Goal: Transaction & Acquisition: Register for event/course

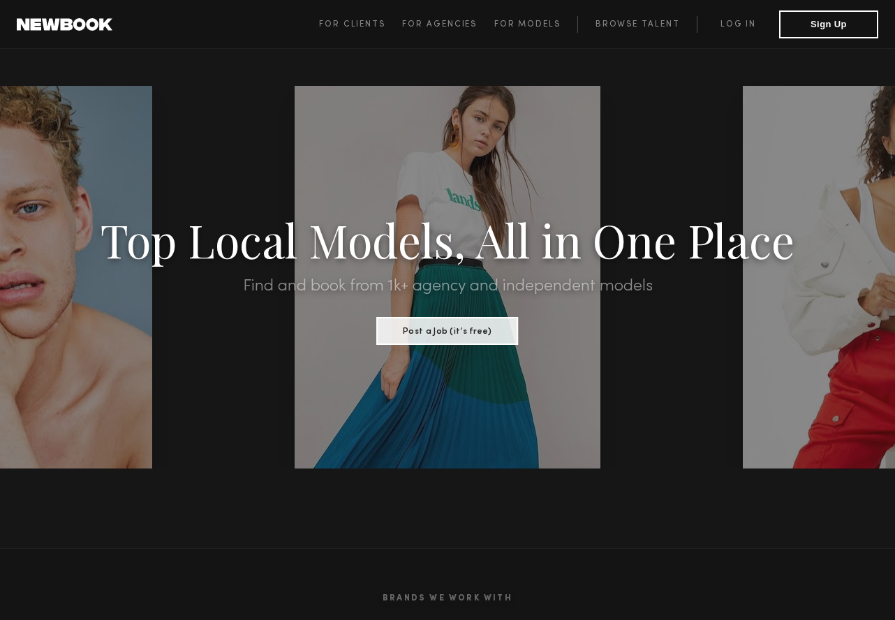
click at [353, 23] on span "For Clients" at bounding box center [352, 24] width 66 height 8
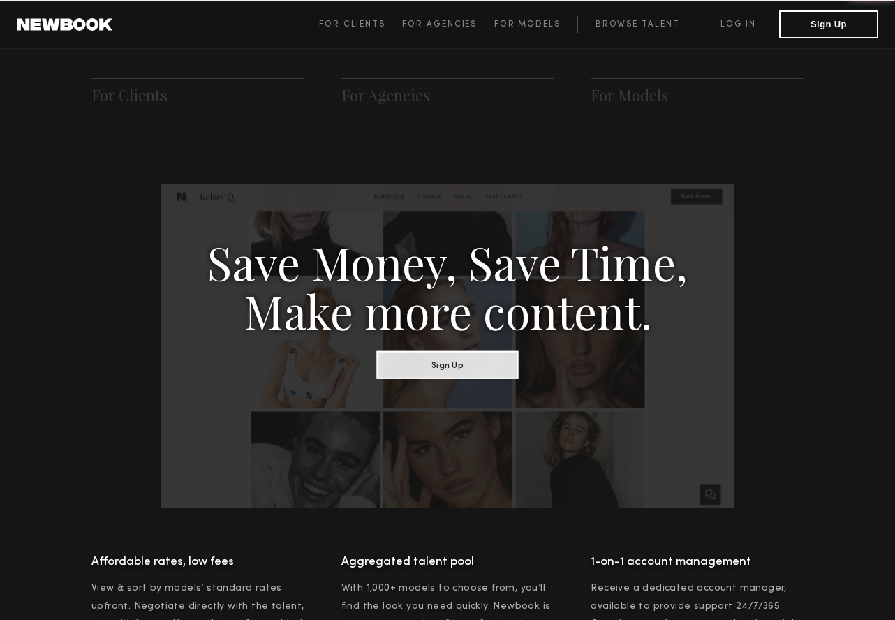
scroll to position [697, 0]
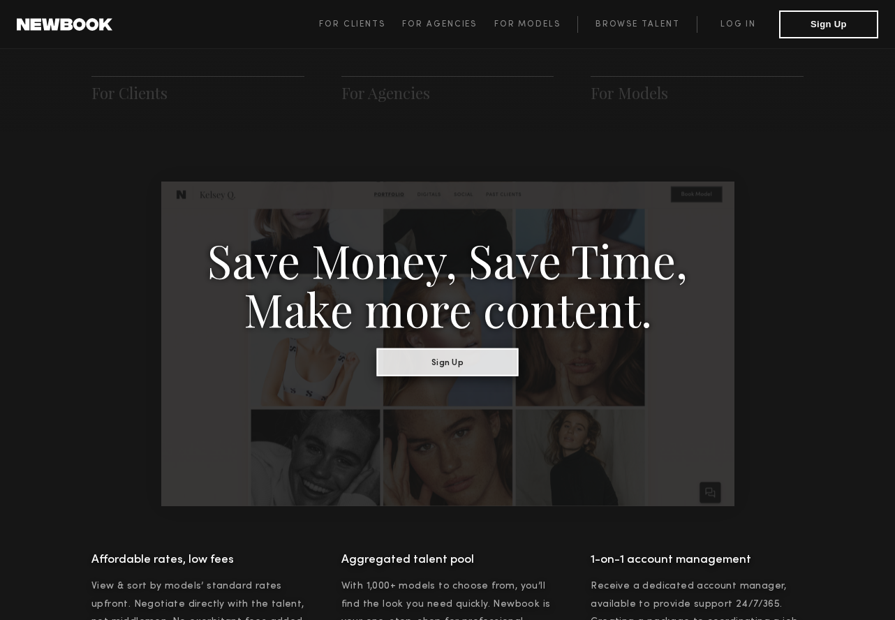
click at [470, 362] on button "Sign Up" at bounding box center [448, 362] width 142 height 28
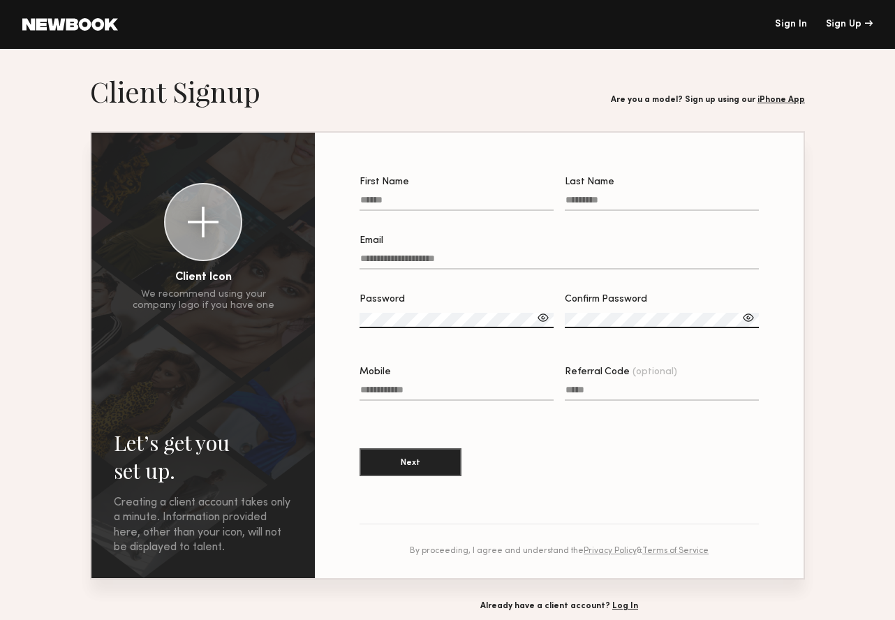
drag, startPoint x: 0, startPoint y: 0, endPoint x: 434, endPoint y: 205, distance: 479.7
click at [434, 205] on input "First Name" at bounding box center [457, 203] width 194 height 16
click at [404, 198] on input "First Name" at bounding box center [457, 203] width 194 height 16
type input "*******"
type input "******"
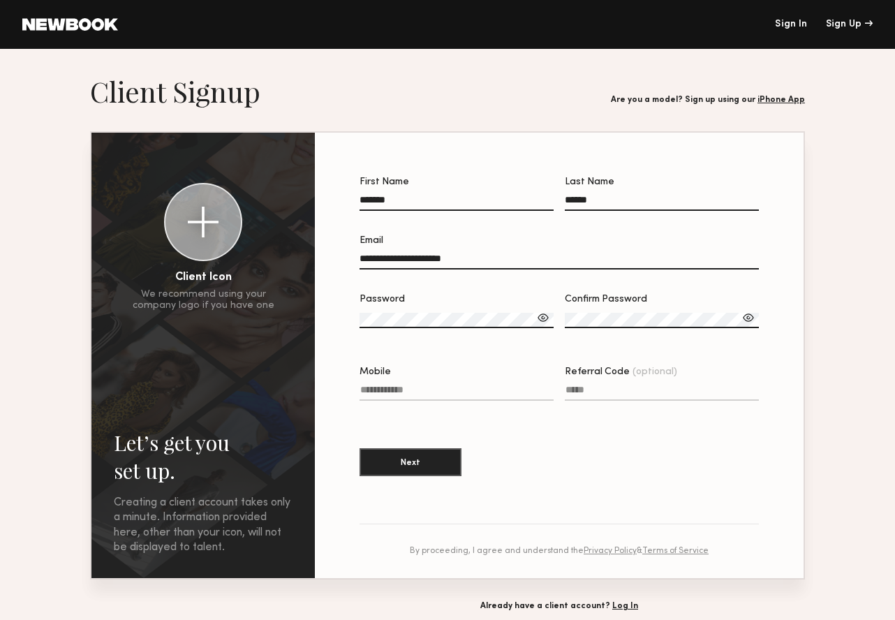
type input "**********"
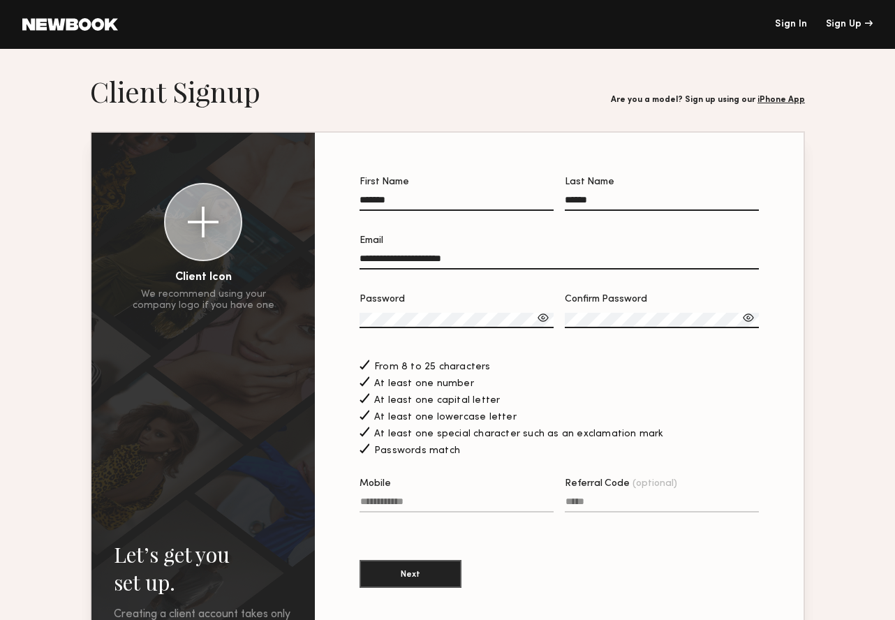
drag, startPoint x: 434, startPoint y: 205, endPoint x: 391, endPoint y: 508, distance: 306.0
click at [391, 508] on input "Mobile" at bounding box center [457, 504] width 194 height 16
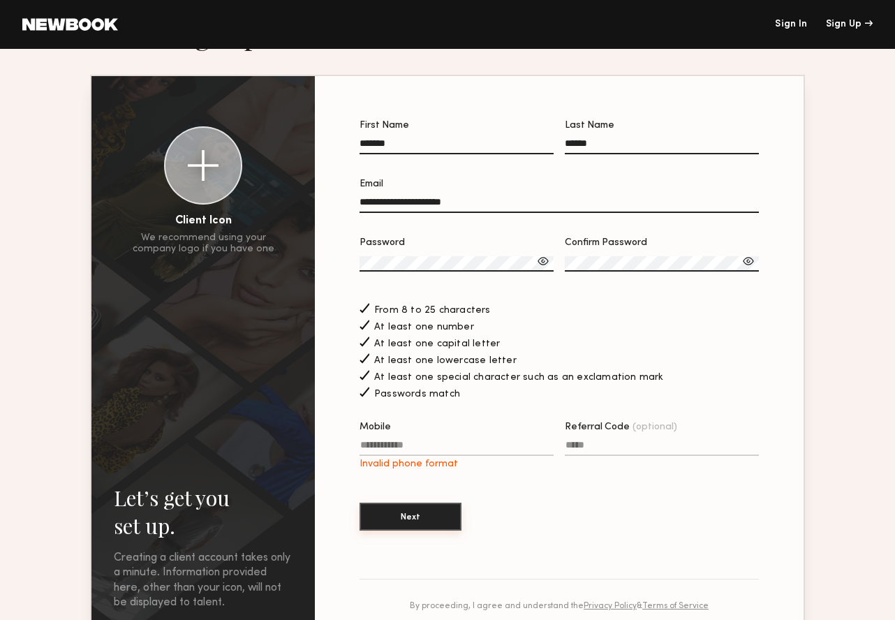
click at [412, 504] on button "Next" at bounding box center [411, 517] width 102 height 28
drag, startPoint x: 391, startPoint y: 508, endPoint x: 417, endPoint y: 459, distance: 55.9
click at [417, 459] on label "Mobile Invalid phone format" at bounding box center [457, 445] width 194 height 47
click at [417, 456] on input "Mobile Invalid phone format" at bounding box center [457, 448] width 194 height 16
click at [416, 441] on label "Mobile Invalid phone format" at bounding box center [457, 445] width 194 height 47
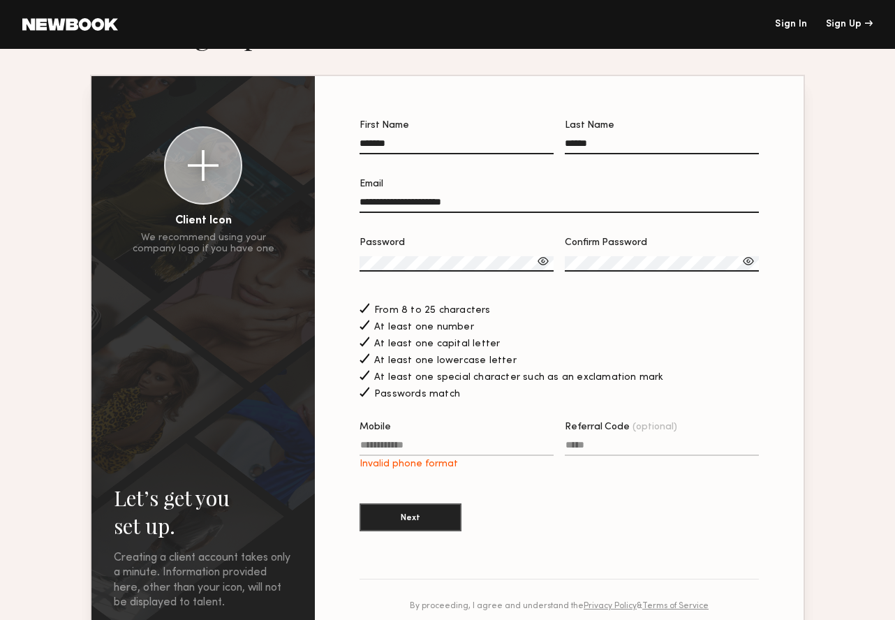
click at [416, 441] on input "Mobile Invalid phone format" at bounding box center [457, 448] width 194 height 16
type input "**********"
drag, startPoint x: 417, startPoint y: 459, endPoint x: 424, endPoint y: 515, distance: 57.1
click at [424, 515] on button "Next" at bounding box center [411, 517] width 102 height 28
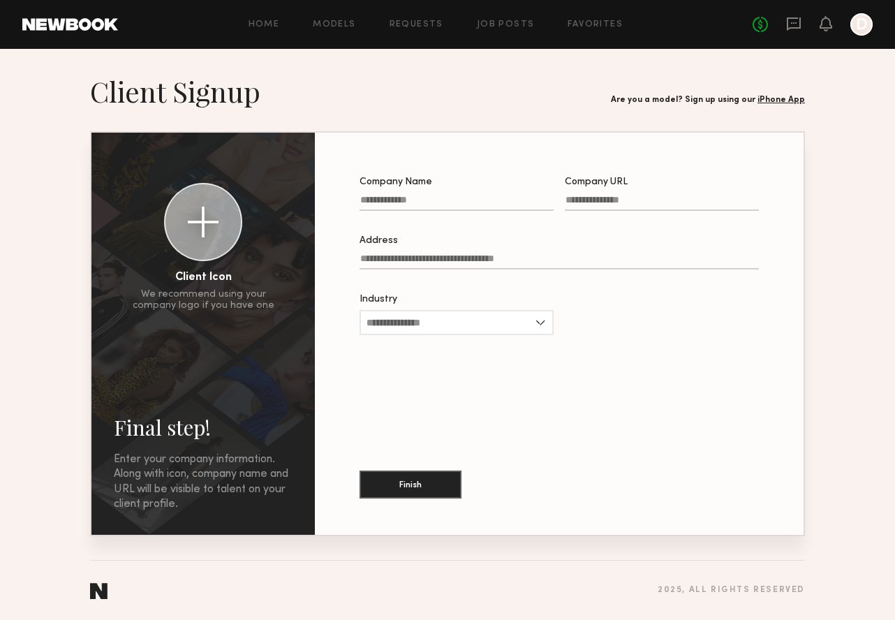
click at [394, 195] on input "Company Name" at bounding box center [457, 203] width 194 height 16
click at [475, 320] on input "Industry" at bounding box center [457, 322] width 194 height 25
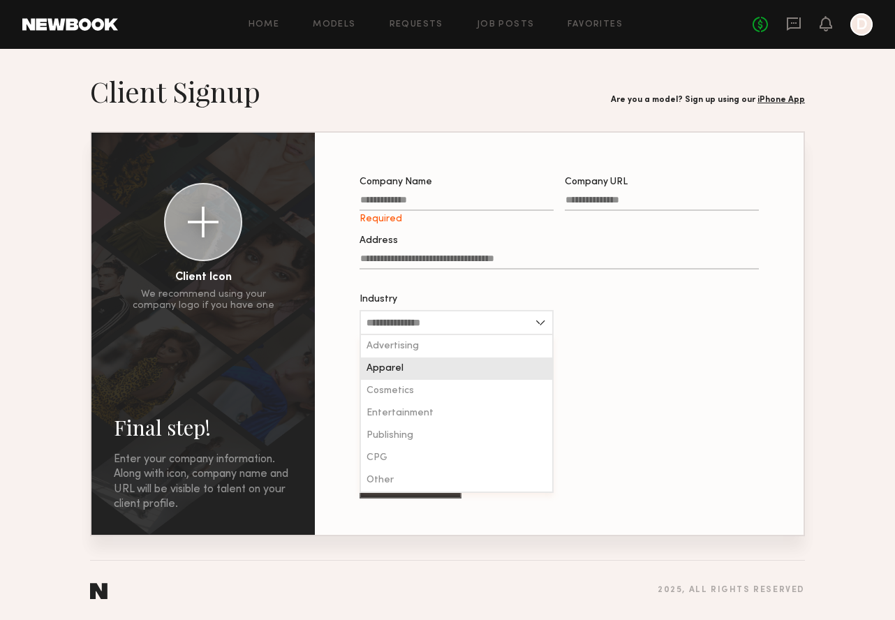
click at [394, 366] on span "Apparel" at bounding box center [385, 369] width 37 height 10
type input "*******"
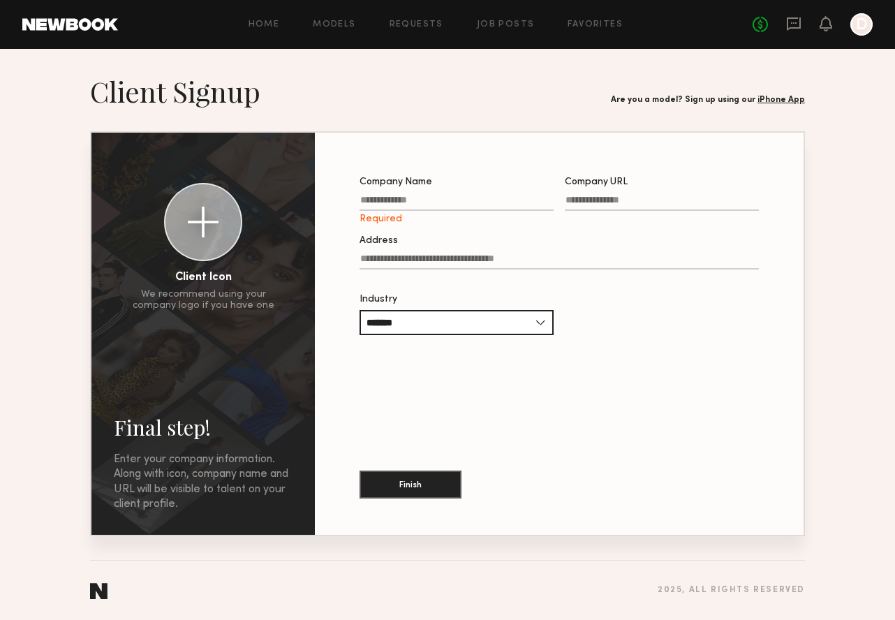
click at [458, 209] on input "Company Name Required" at bounding box center [457, 203] width 194 height 16
click at [452, 205] on input "Company Name Required" at bounding box center [457, 203] width 194 height 16
type input "**********"
click at [515, 255] on input "Address" at bounding box center [559, 261] width 399 height 16
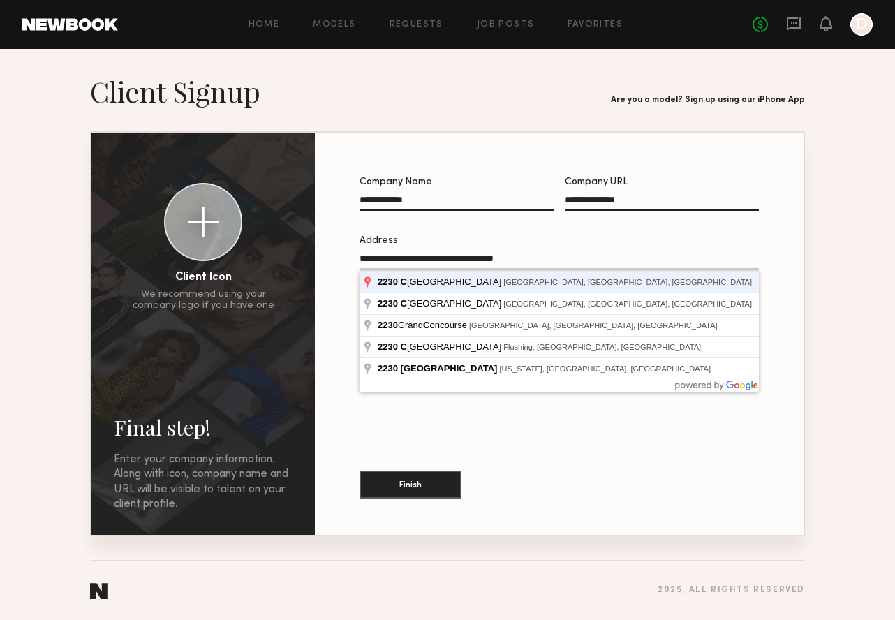
click at [360, 471] on button "Finish" at bounding box center [411, 485] width 102 height 28
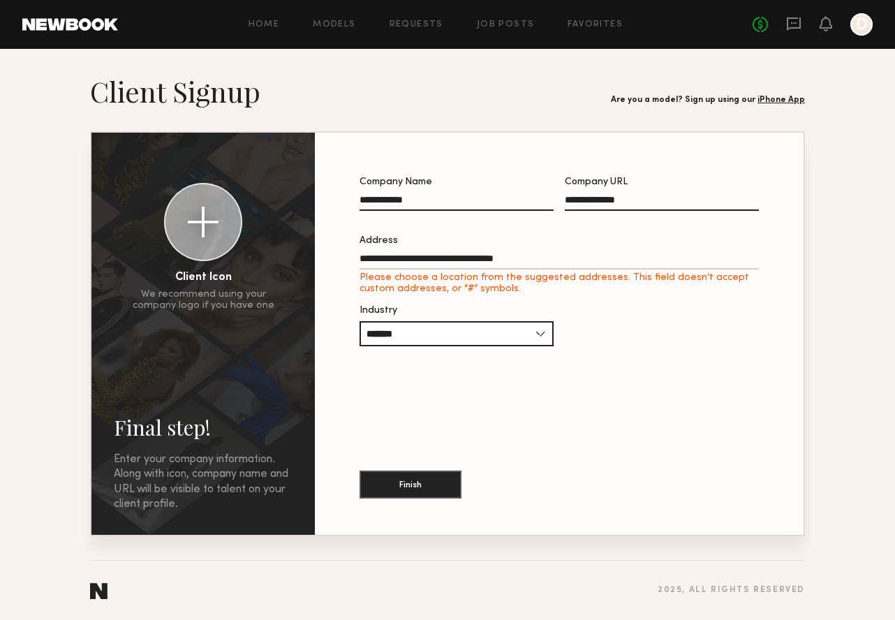
type input "**********"
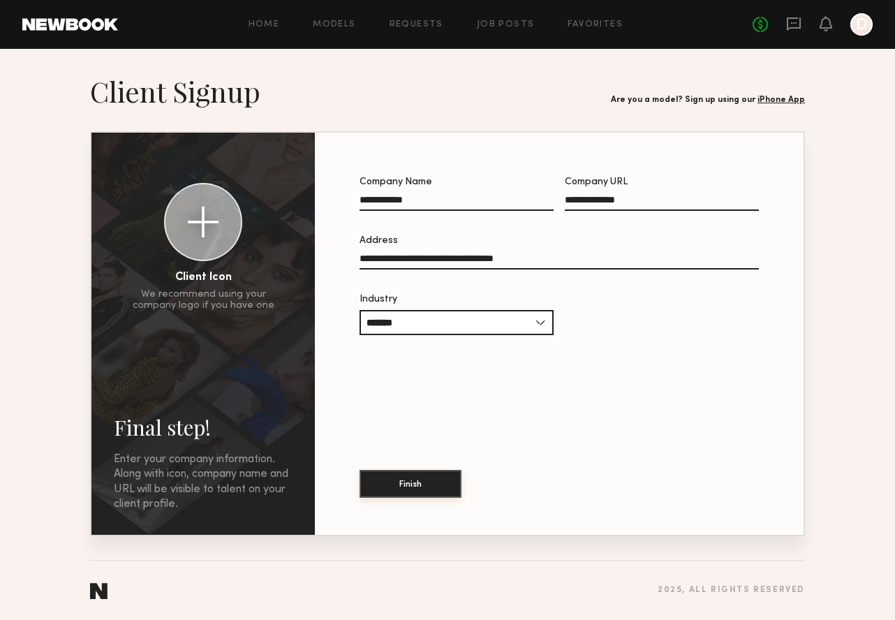
drag, startPoint x: 394, startPoint y: 195, endPoint x: 429, endPoint y: 477, distance: 283.4
click at [429, 477] on button "Finish" at bounding box center [411, 484] width 102 height 28
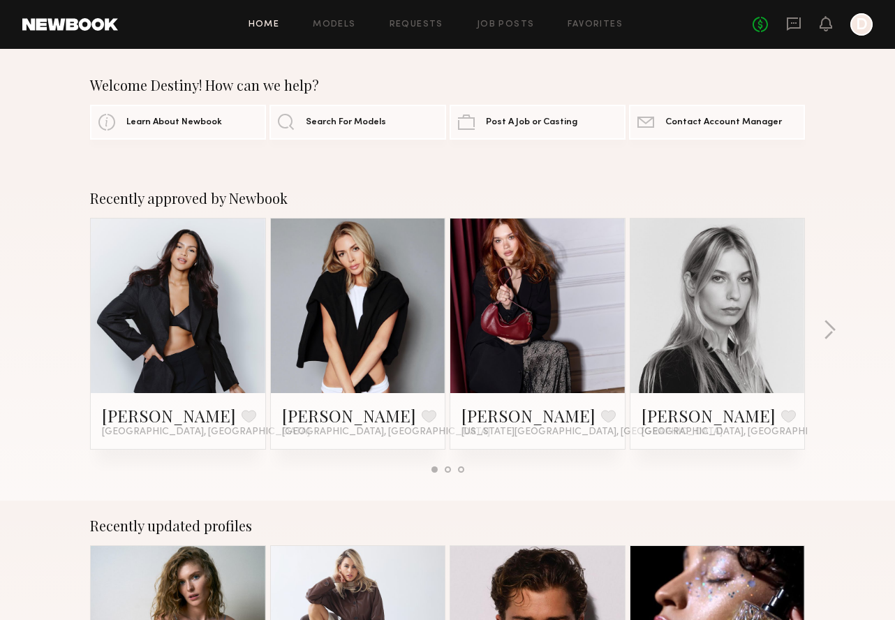
click at [383, 123] on span "Search For Models" at bounding box center [346, 122] width 80 height 9
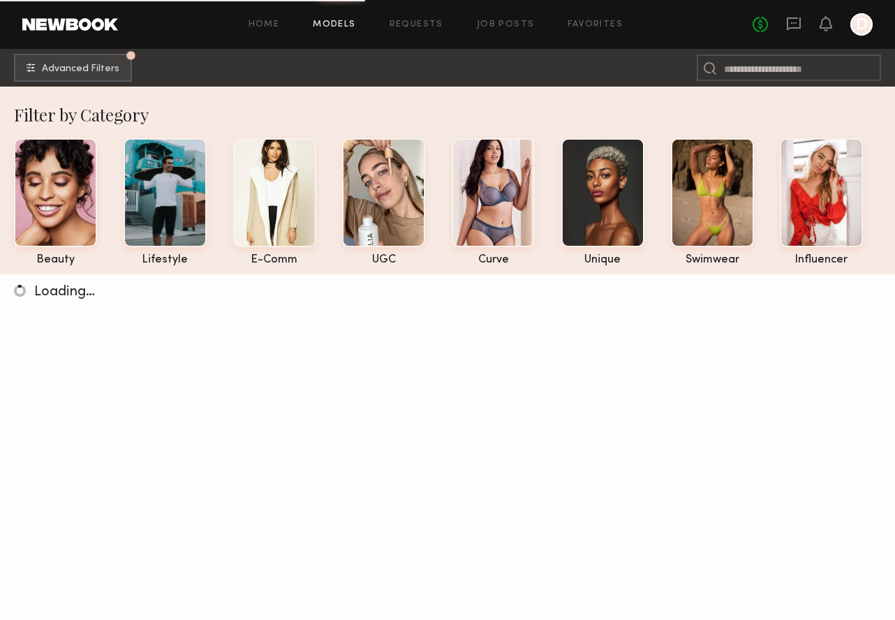
click at [187, 209] on div at bounding box center [165, 192] width 83 height 109
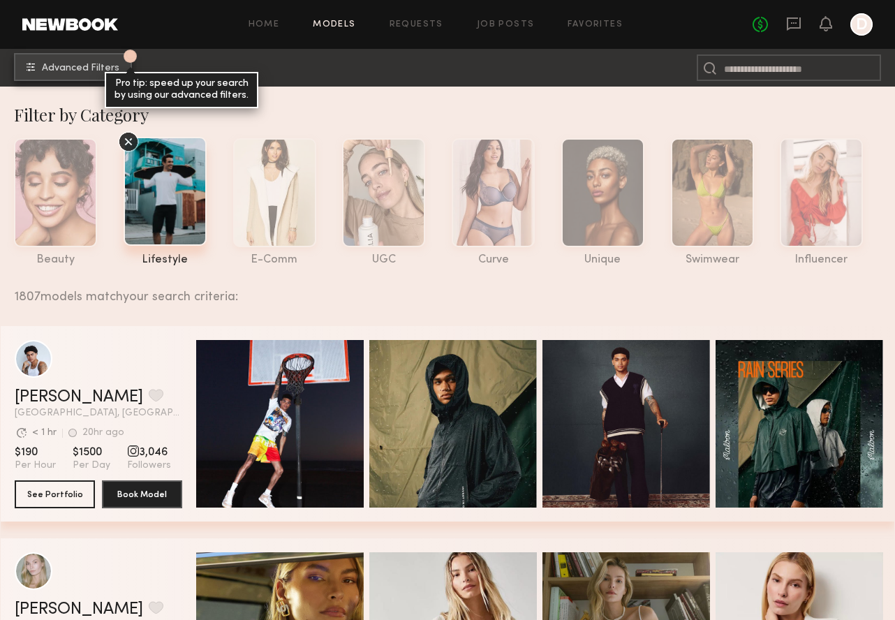
drag, startPoint x: 429, startPoint y: 477, endPoint x: 88, endPoint y: 66, distance: 533.5
click at [88, 66] on span "Advanced Filters" at bounding box center [80, 69] width 77 height 10
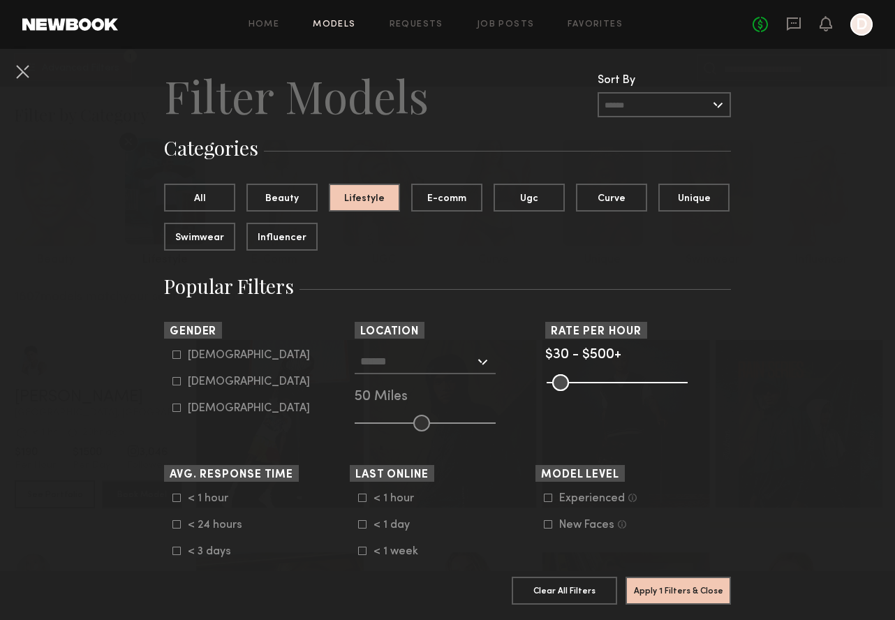
scroll to position [88, 0]
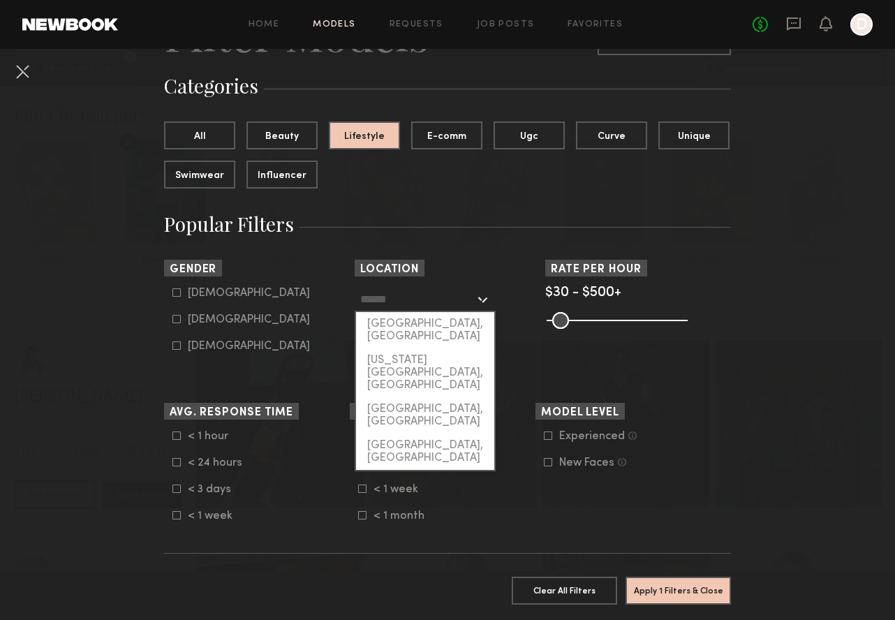
drag, startPoint x: 88, startPoint y: 66, endPoint x: 399, endPoint y: 300, distance: 388.4
click at [399, 300] on input "text" at bounding box center [417, 299] width 114 height 24
drag, startPoint x: 399, startPoint y: 300, endPoint x: 414, endPoint y: 346, distance: 48.6
click at [414, 348] on div "[US_STATE][GEOGRAPHIC_DATA], [GEOGRAPHIC_DATA]" at bounding box center [425, 372] width 138 height 49
type input "**********"
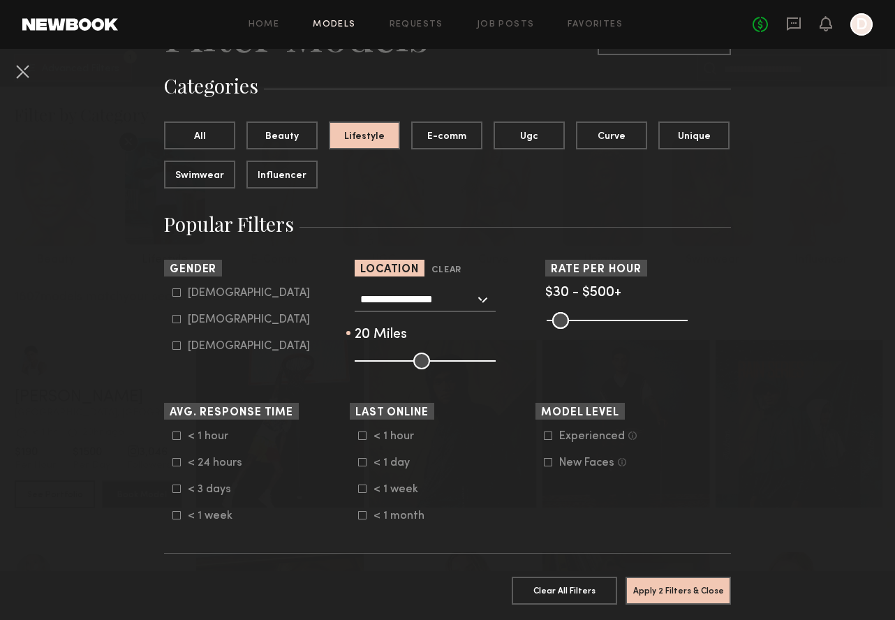
drag, startPoint x: 414, startPoint y: 346, endPoint x: 381, endPoint y: 359, distance: 35.4
type input "**"
click at [381, 359] on input "range" at bounding box center [425, 361] width 141 height 17
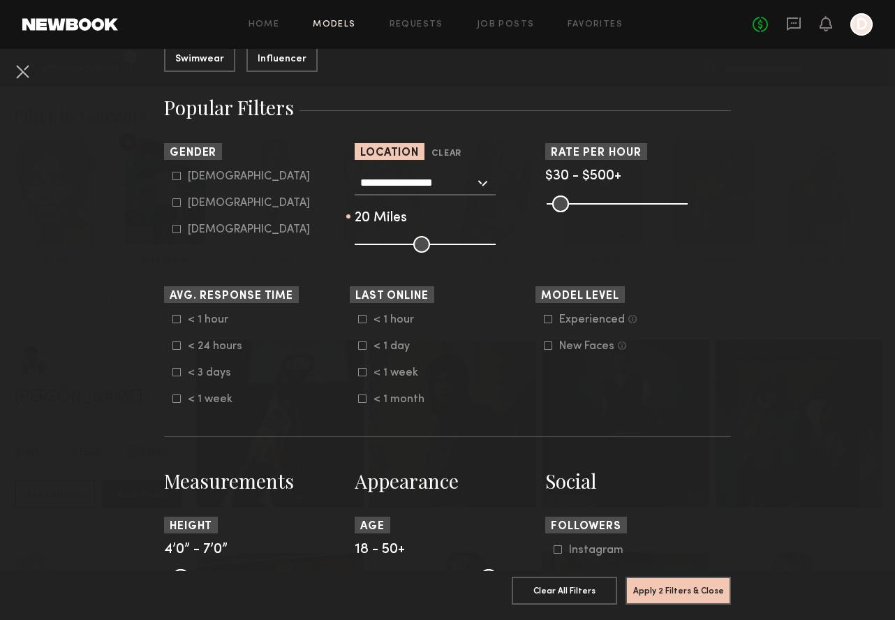
scroll to position [210, 0]
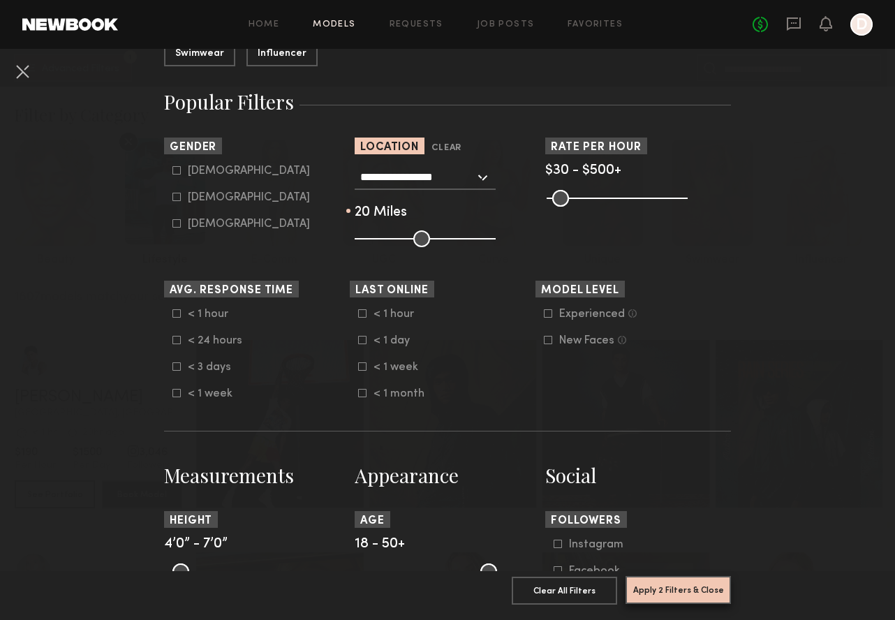
click at [683, 584] on button "Apply 2 Filters & Close" at bounding box center [678, 590] width 105 height 28
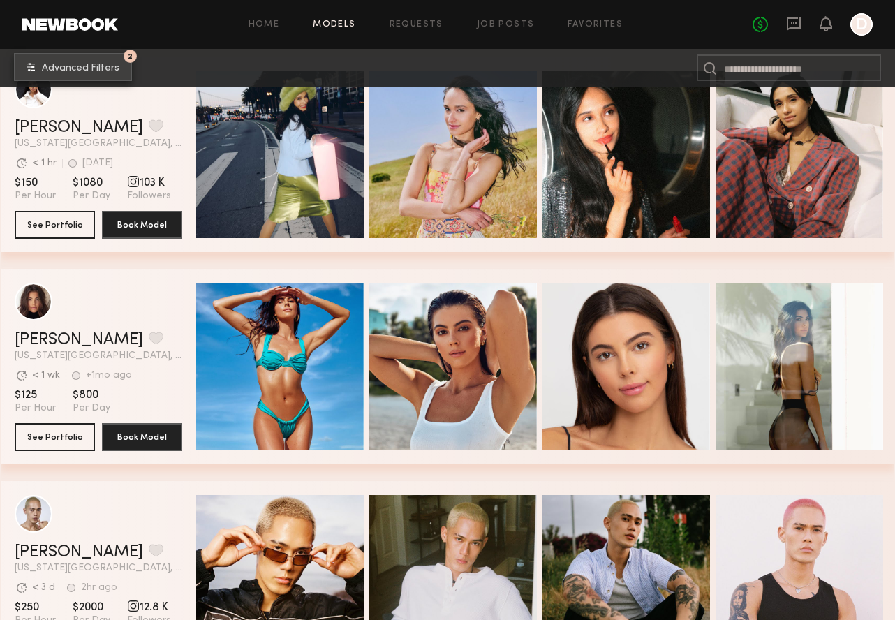
scroll to position [270, 0]
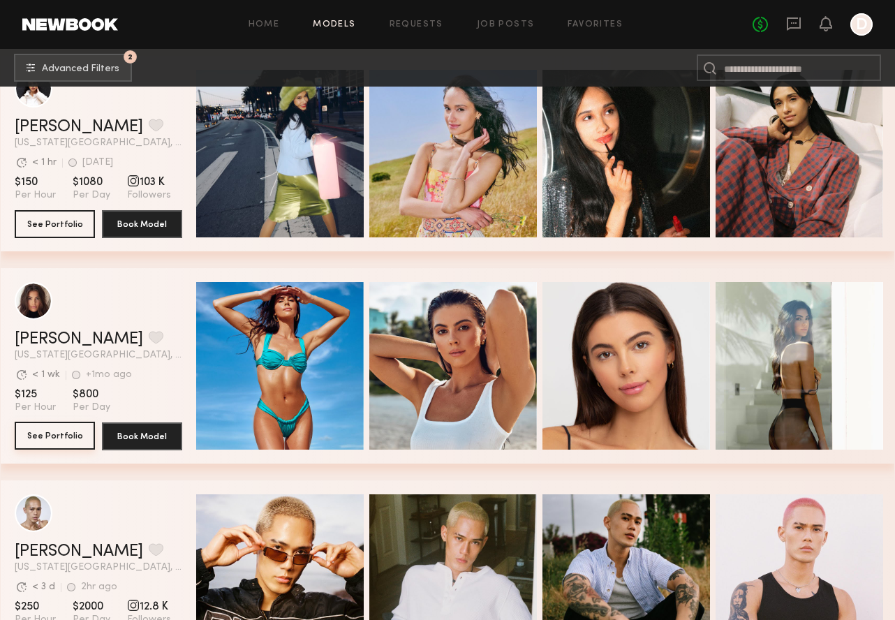
click at [71, 430] on button "See Portfolio" at bounding box center [55, 436] width 80 height 28
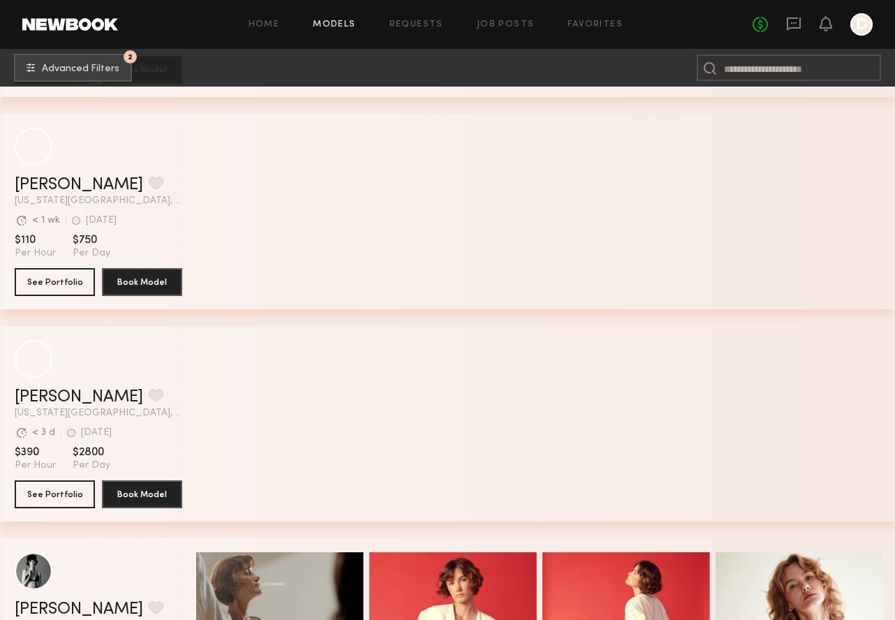
scroll to position [2120, 0]
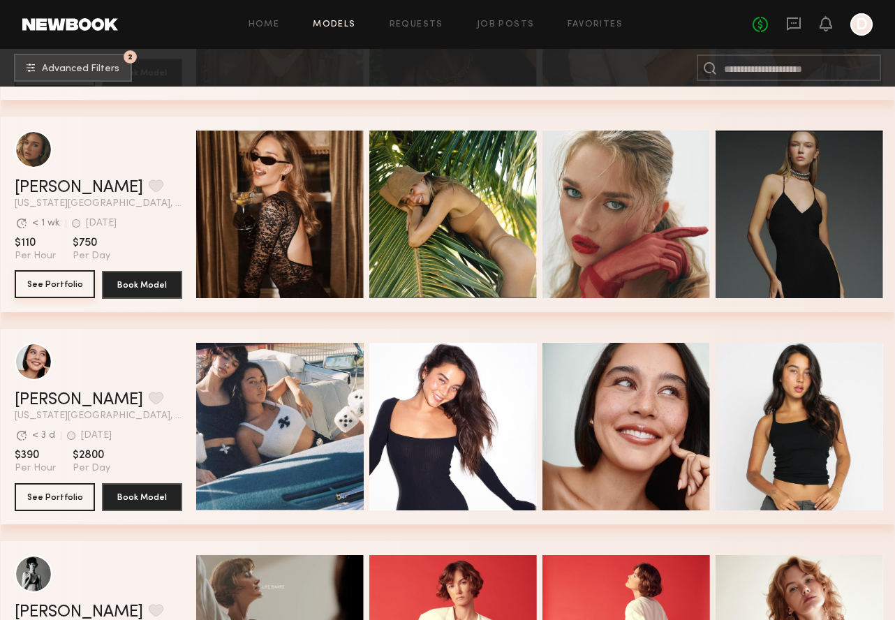
click at [53, 288] on button "See Portfolio" at bounding box center [55, 284] width 80 height 28
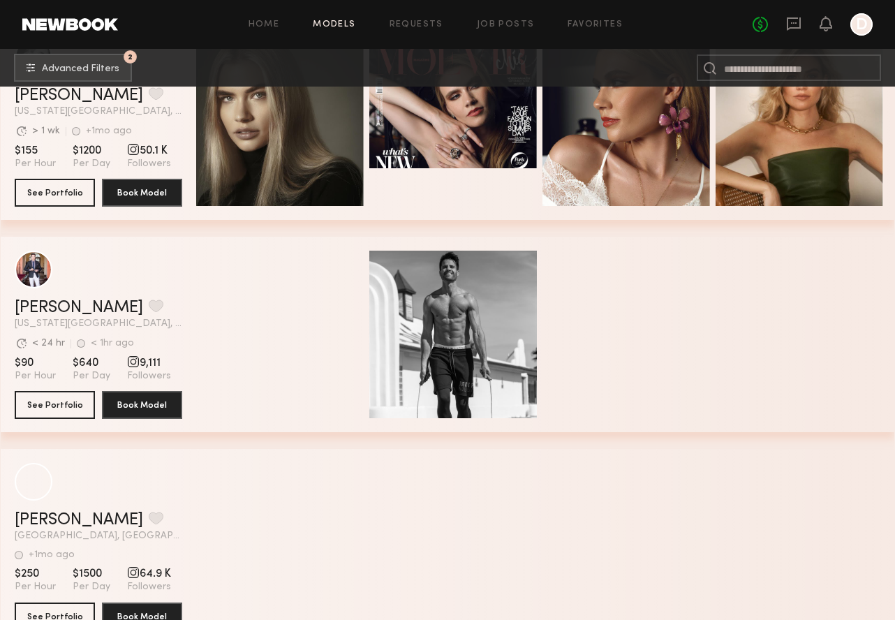
scroll to position [8848, 0]
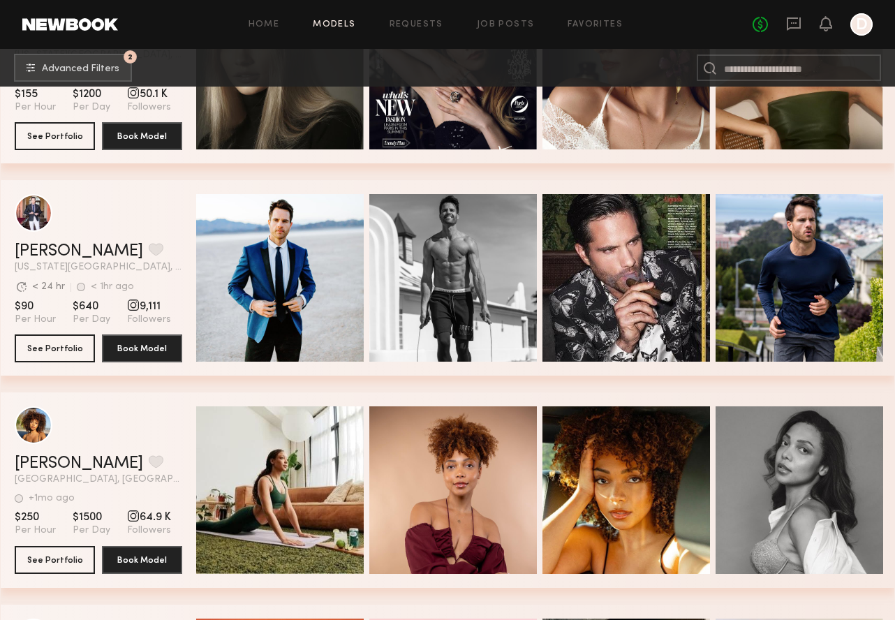
drag, startPoint x: 400, startPoint y: 607, endPoint x: 130, endPoint y: 223, distance: 468.9
click at [130, 223] on div "grid" at bounding box center [99, 213] width 168 height 38
click at [24, 250] on link "Matt W." at bounding box center [79, 251] width 128 height 17
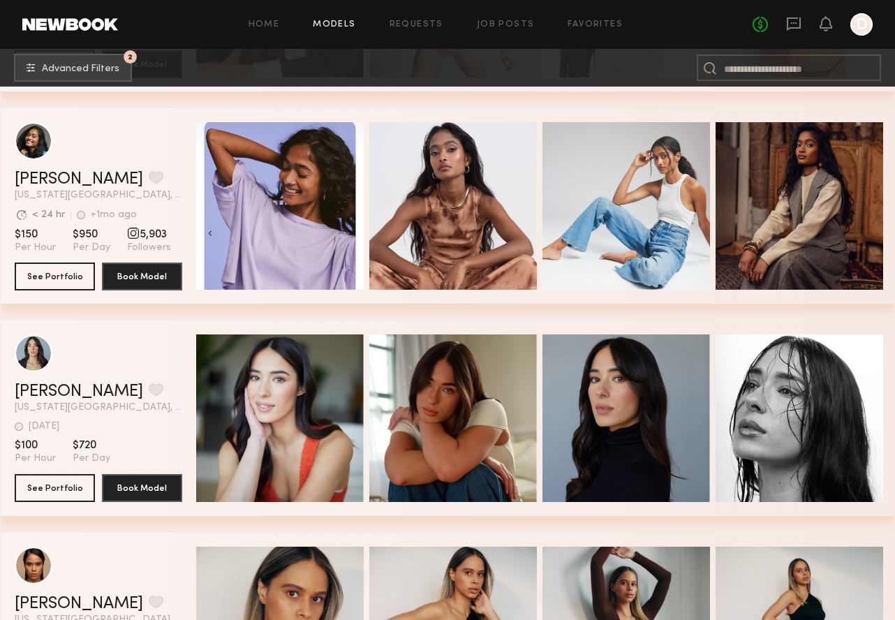
scroll to position [10293, 0]
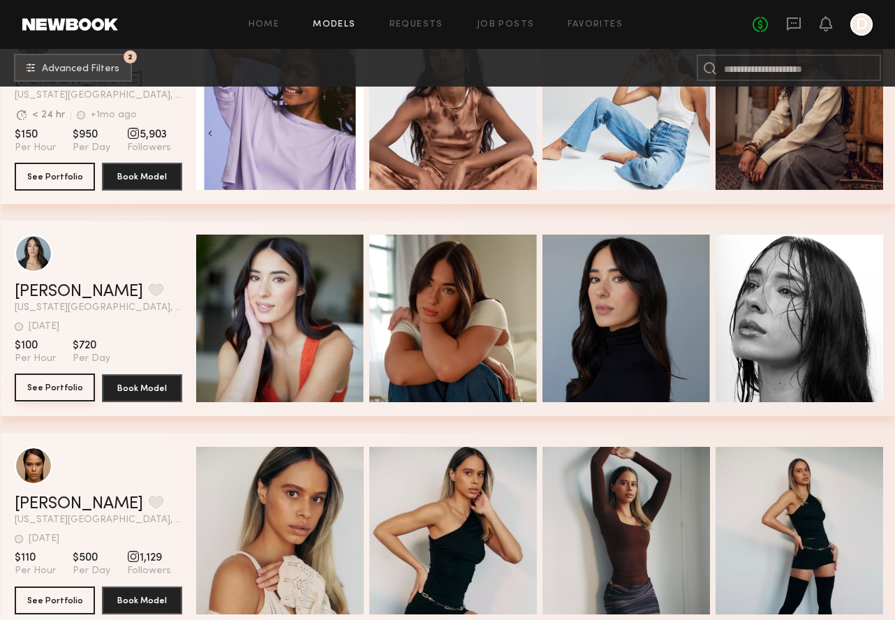
click at [61, 393] on button "See Portfolio" at bounding box center [55, 388] width 80 height 28
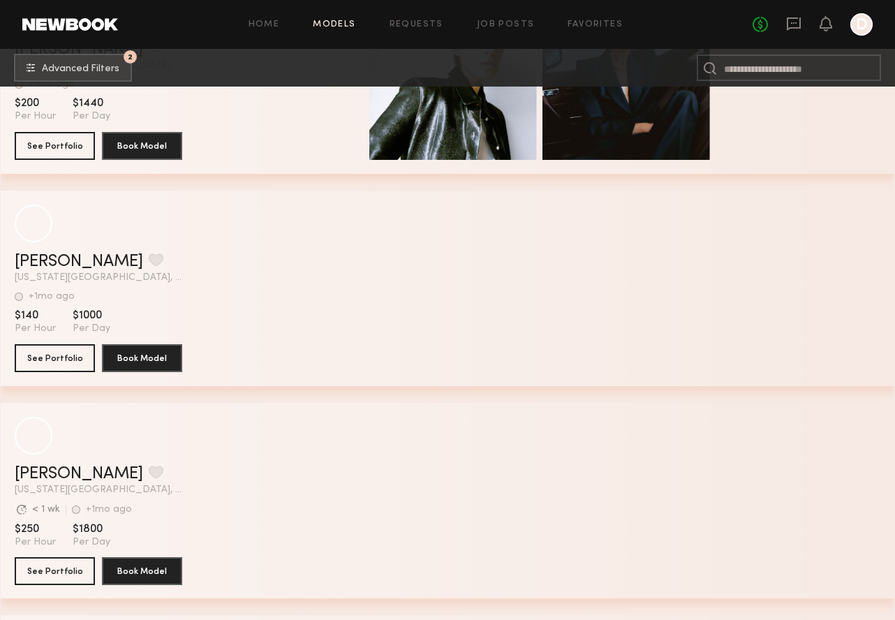
scroll to position [17543, 0]
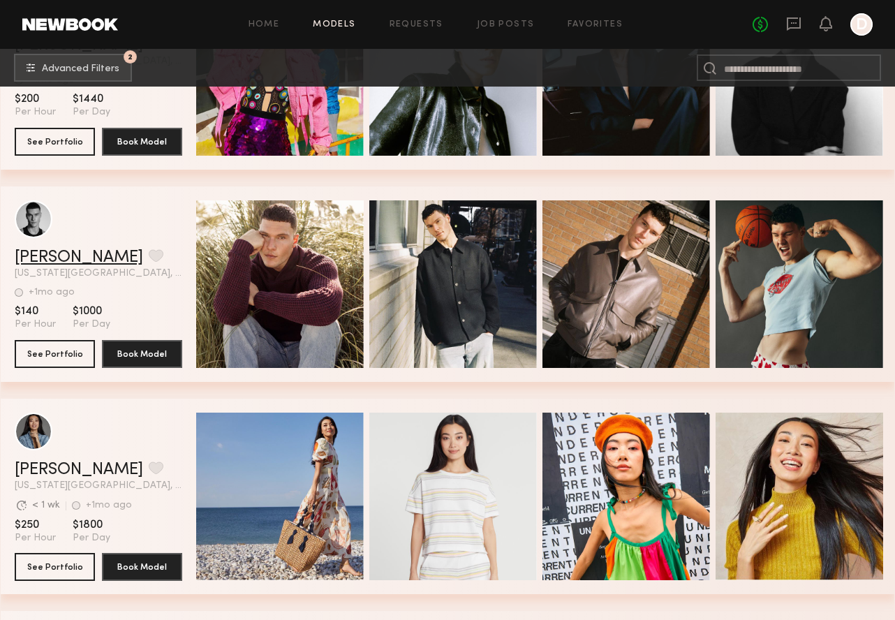
drag, startPoint x: 130, startPoint y: 223, endPoint x: 39, endPoint y: 257, distance: 96.7
click at [39, 257] on link "Zak B." at bounding box center [79, 257] width 128 height 17
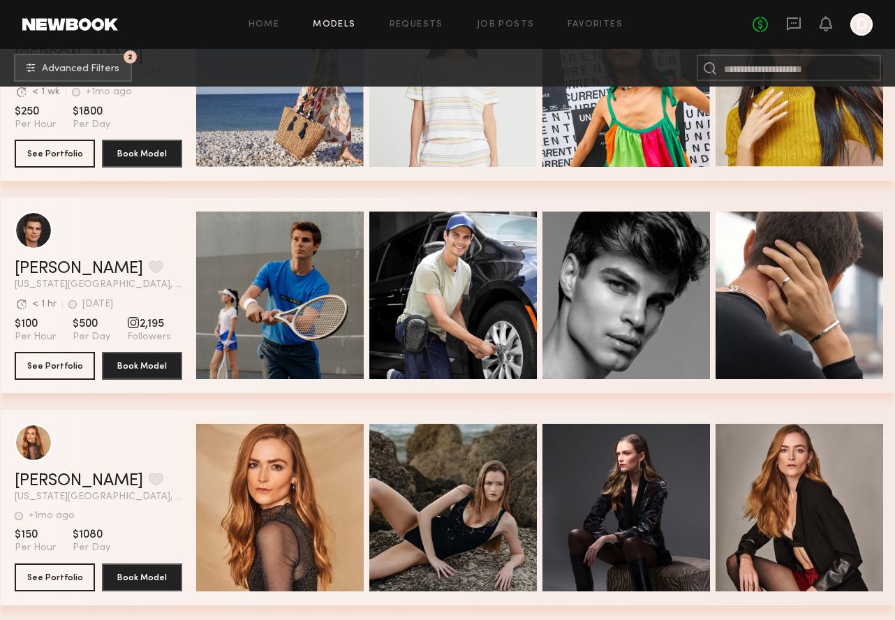
scroll to position [17910, 0]
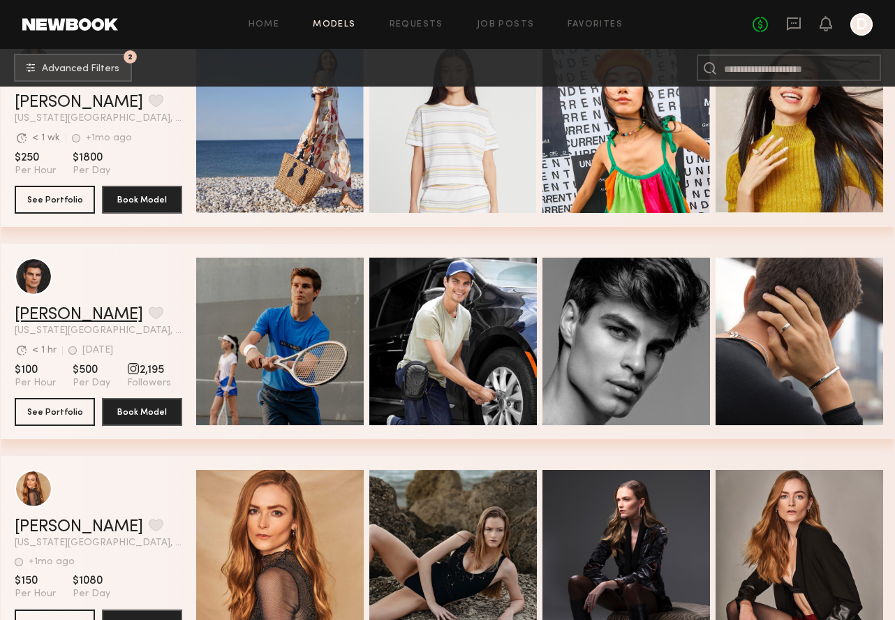
click at [49, 310] on link "Maxim O." at bounding box center [79, 314] width 128 height 17
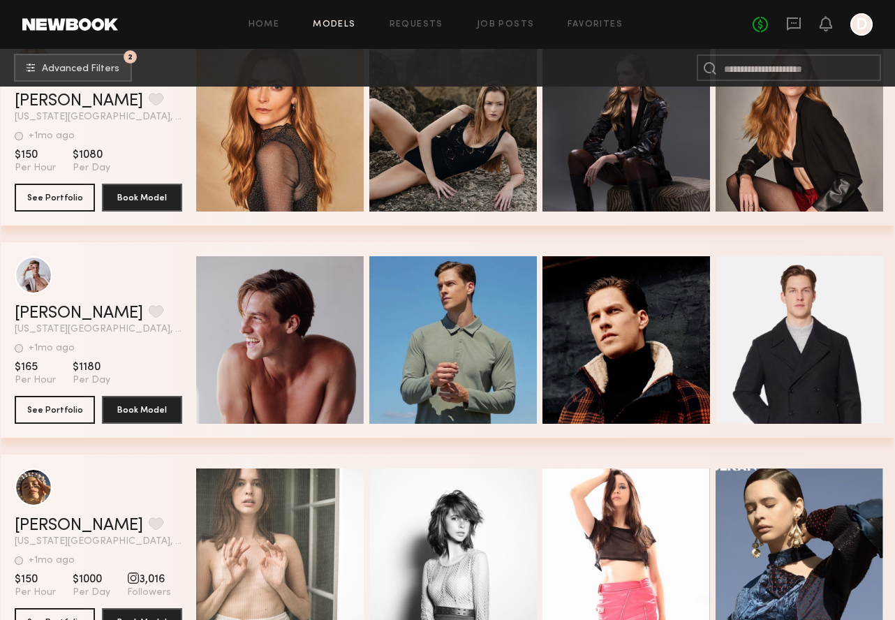
scroll to position [18338, 0]
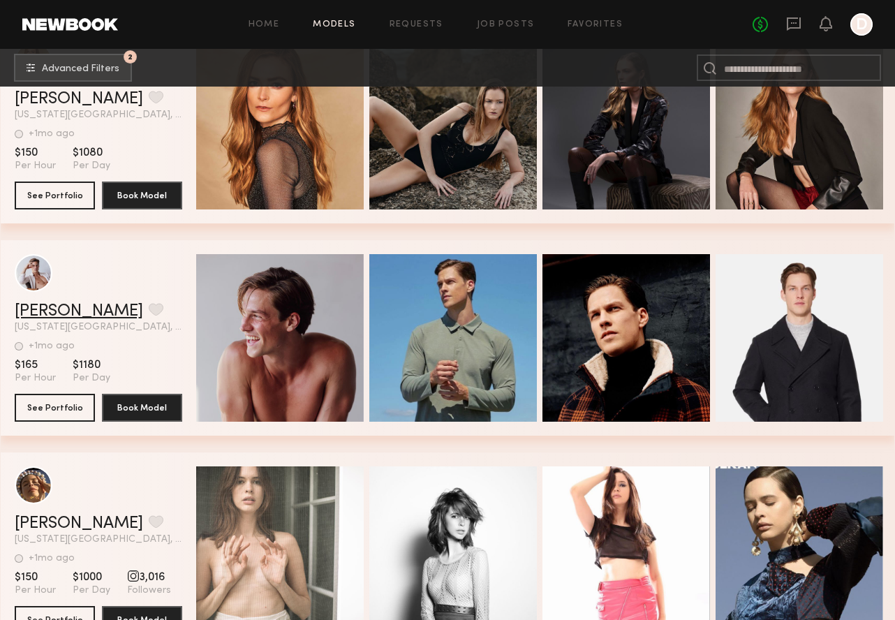
click at [47, 308] on link "Isaac N." at bounding box center [79, 311] width 128 height 17
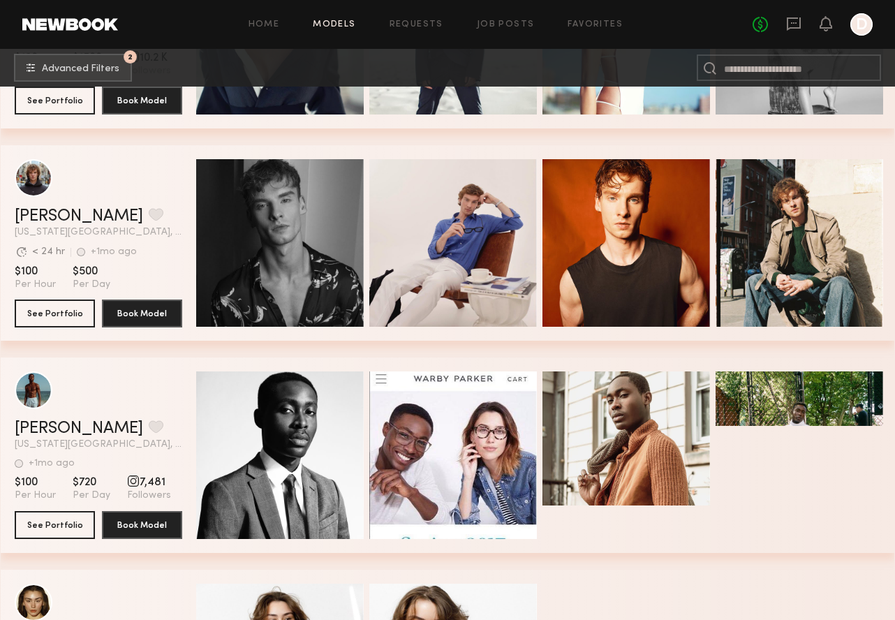
scroll to position [20451, 0]
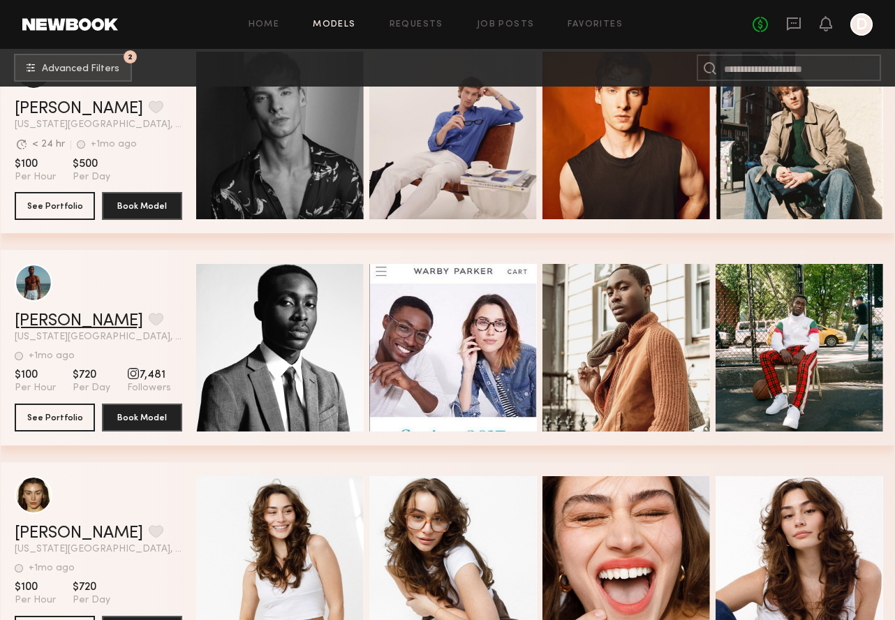
drag, startPoint x: 39, startPoint y: 257, endPoint x: 47, endPoint y: 320, distance: 64.0
click at [47, 320] on link "Babajide A." at bounding box center [79, 321] width 128 height 17
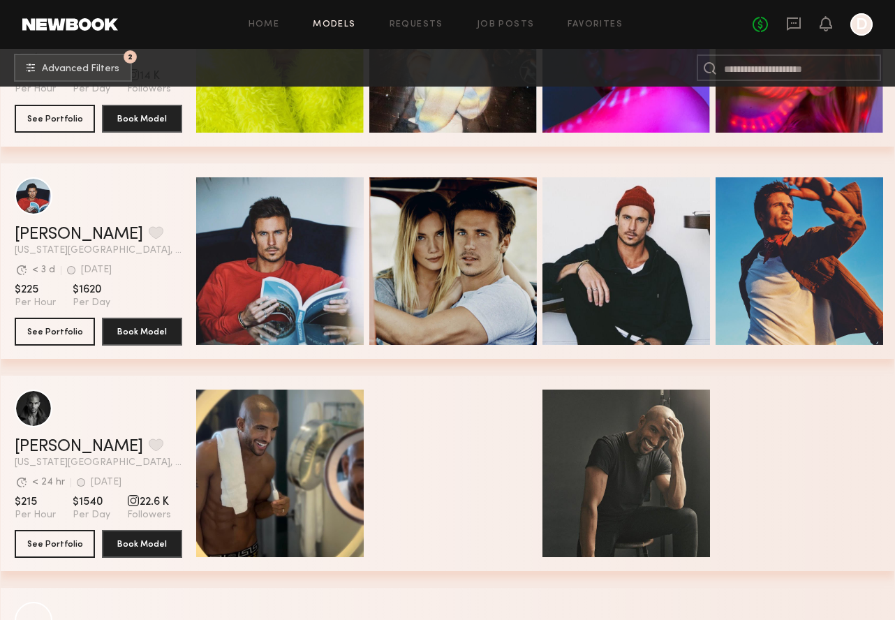
scroll to position [23231, 0]
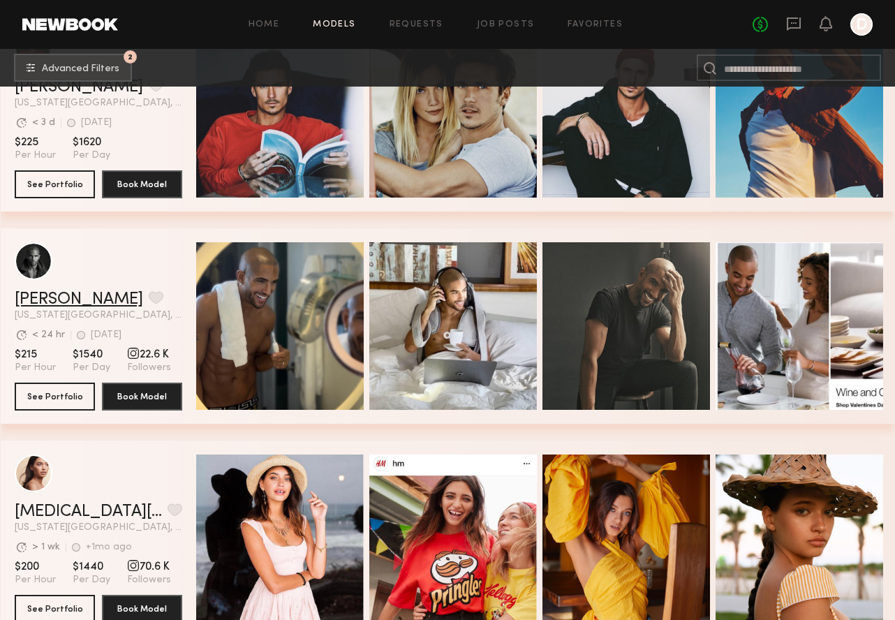
click at [51, 298] on link "Anthony A." at bounding box center [79, 299] width 128 height 17
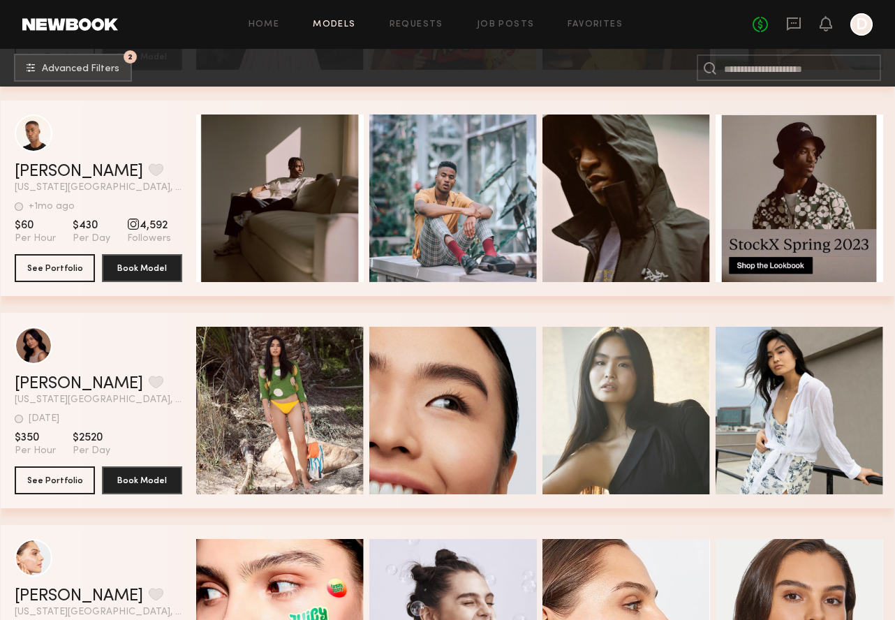
scroll to position [23680, 0]
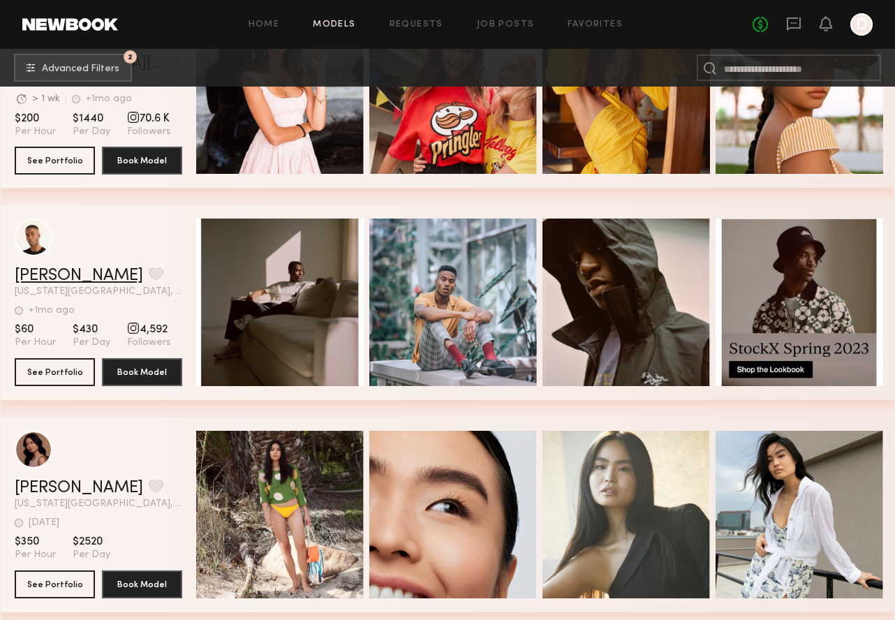
click at [43, 274] on link "patrick p." at bounding box center [79, 275] width 128 height 17
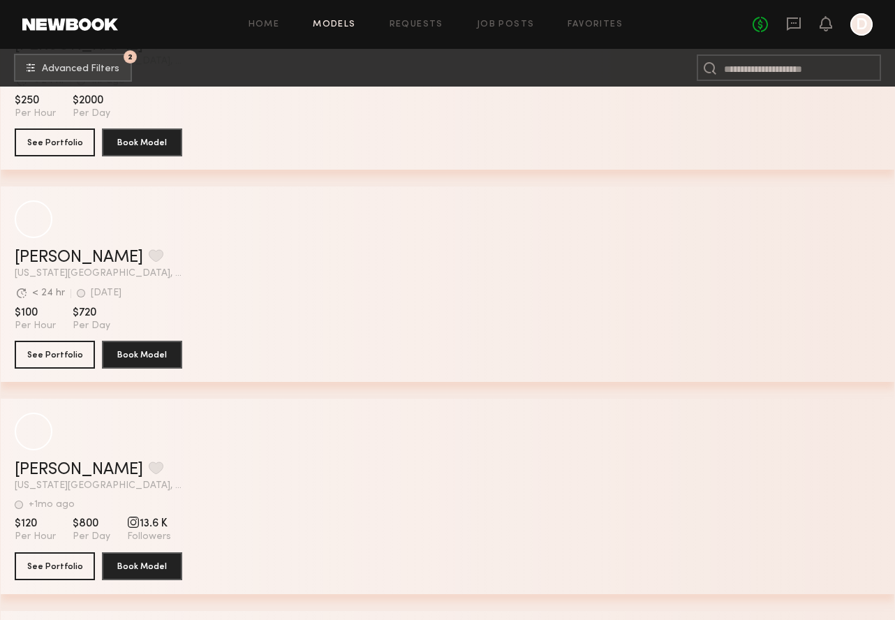
scroll to position [26033, 0]
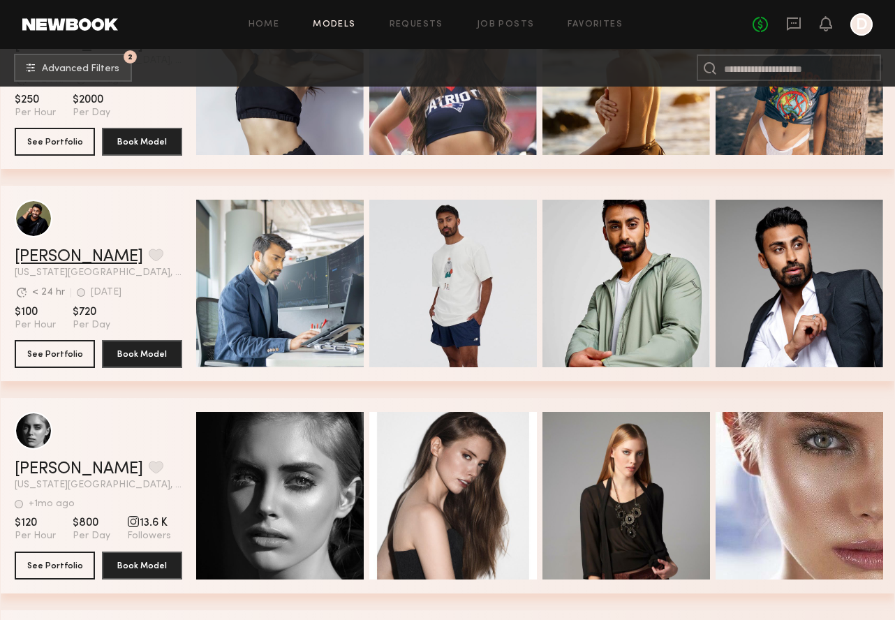
click at [43, 256] on link "Pranav P." at bounding box center [79, 257] width 128 height 17
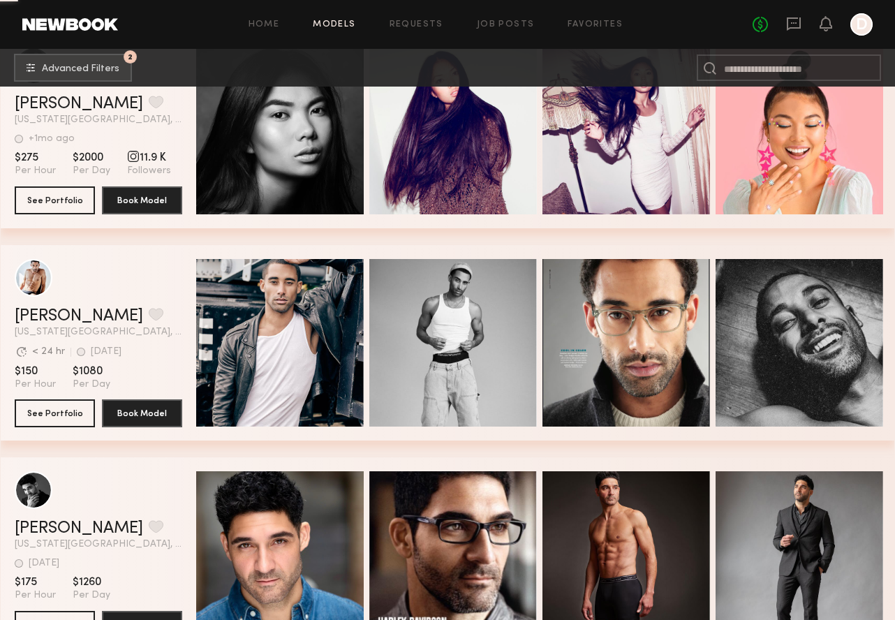
scroll to position [34696, 0]
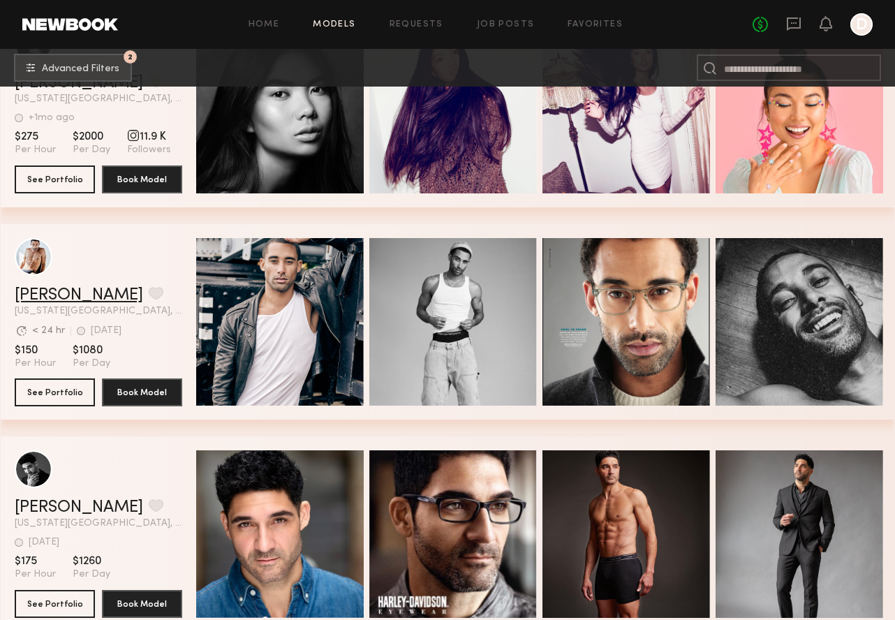
click at [66, 292] on link "Dominic D." at bounding box center [79, 295] width 128 height 17
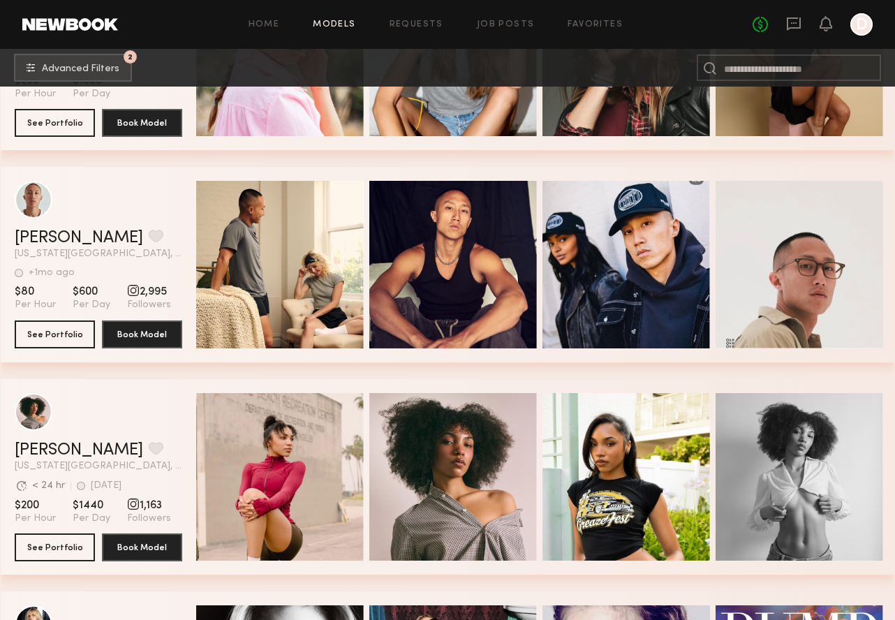
scroll to position [35887, 0]
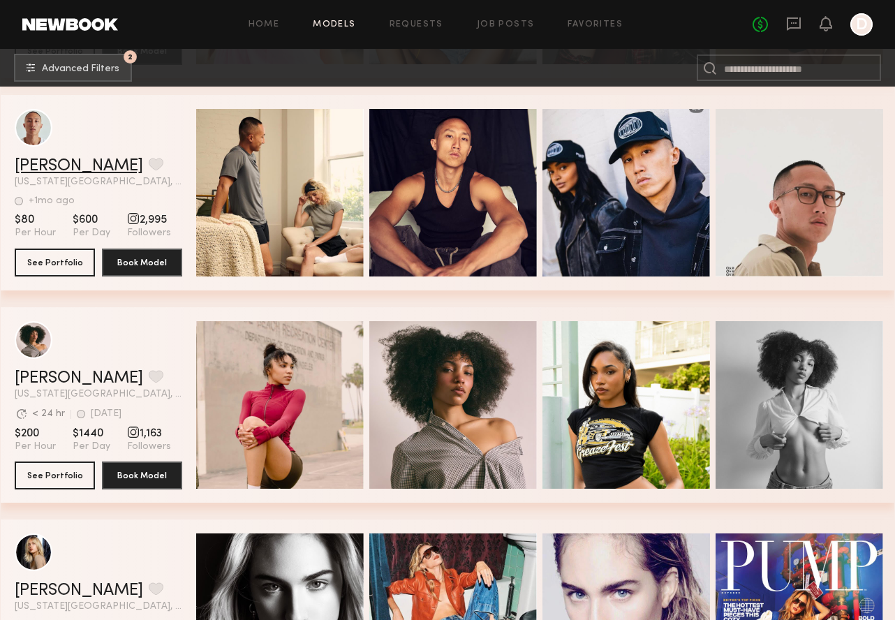
click at [38, 165] on link "Eric L." at bounding box center [79, 166] width 128 height 17
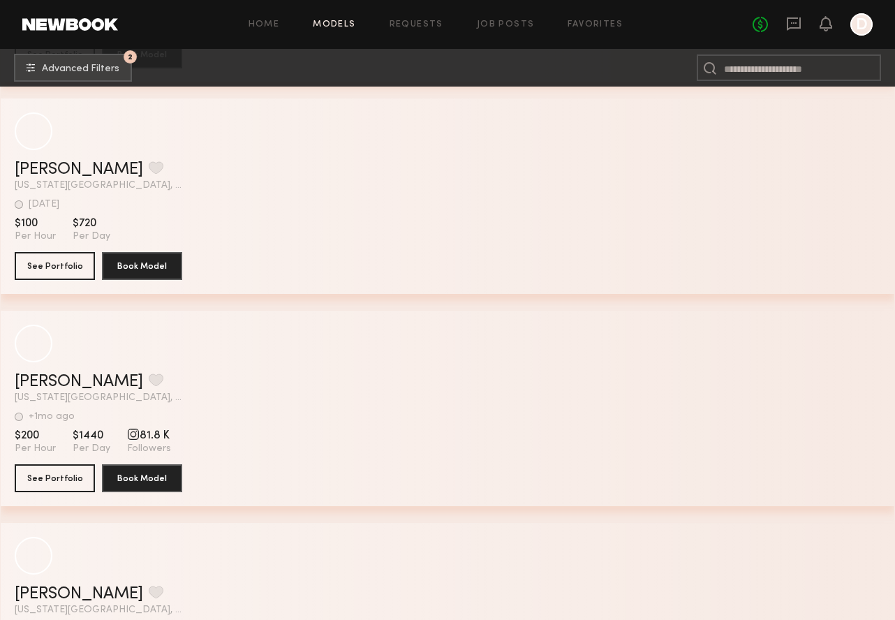
scroll to position [44017, 0]
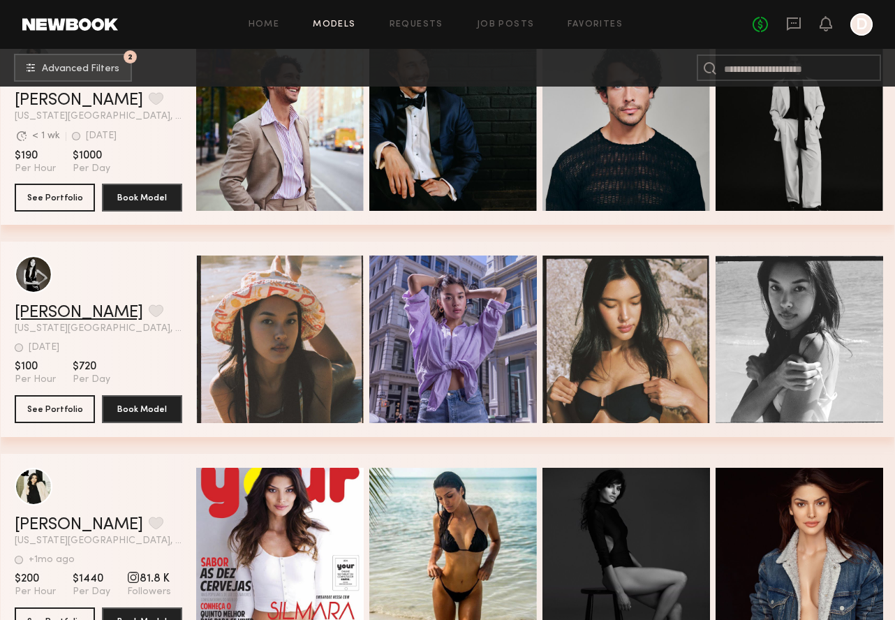
click at [32, 311] on link "Kaili B." at bounding box center [79, 312] width 128 height 17
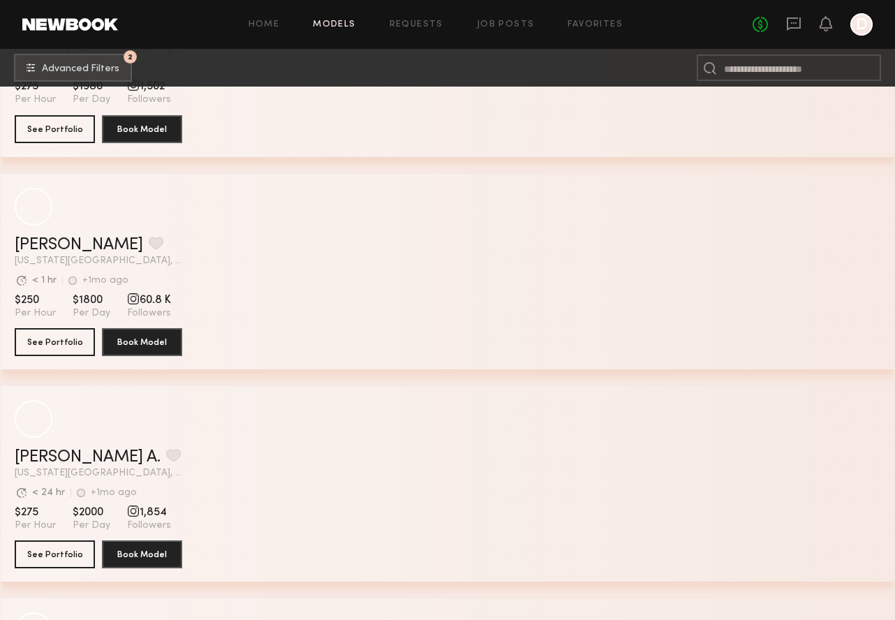
scroll to position [46843, 0]
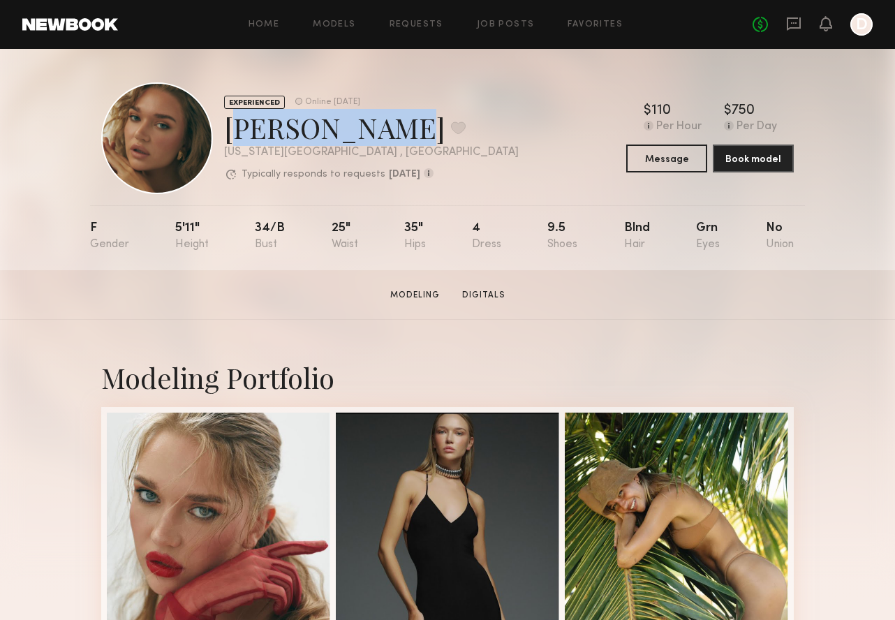
drag, startPoint x: 0, startPoint y: 0, endPoint x: 229, endPoint y: 131, distance: 263.9
click at [229, 131] on div "Wiktoria G. Favorite" at bounding box center [371, 127] width 295 height 37
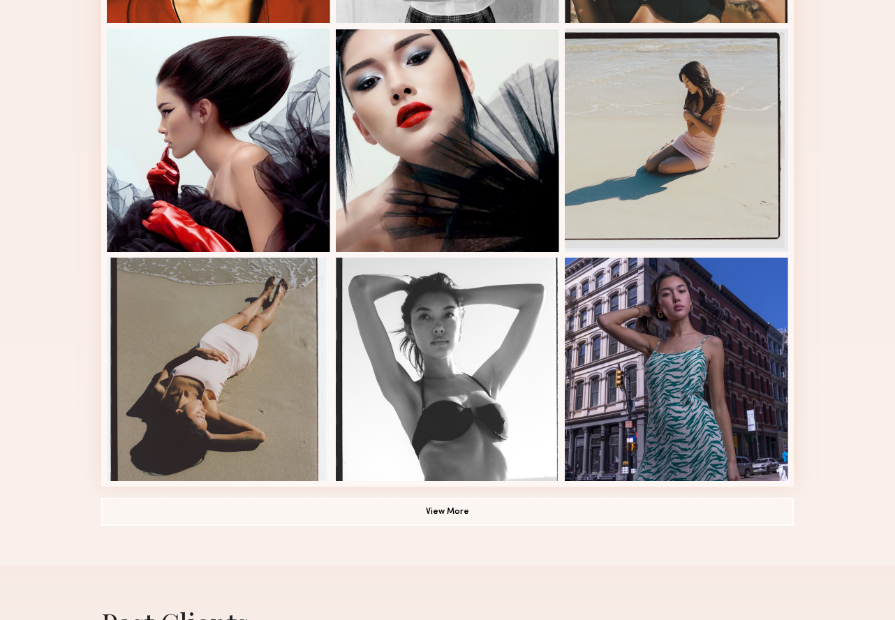
scroll to position [797, 0]
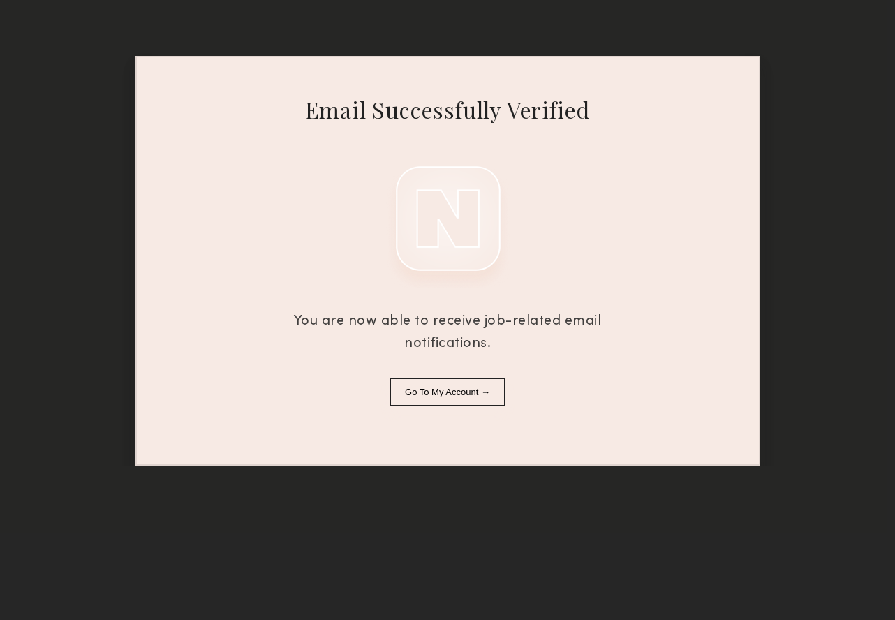
click at [461, 397] on button "Go To My Account →" at bounding box center [448, 392] width 116 height 29
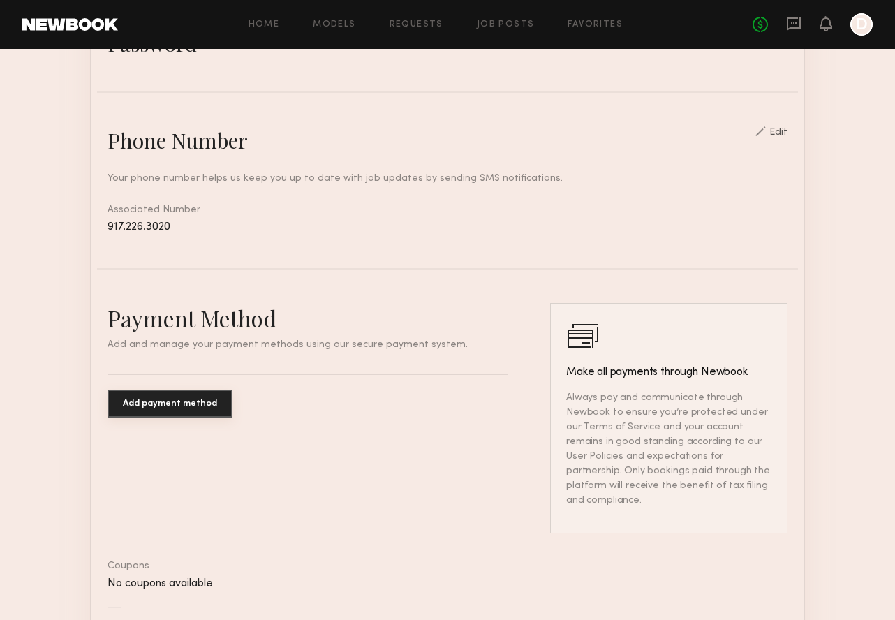
scroll to position [544, 0]
